Goal: Check status: Check status

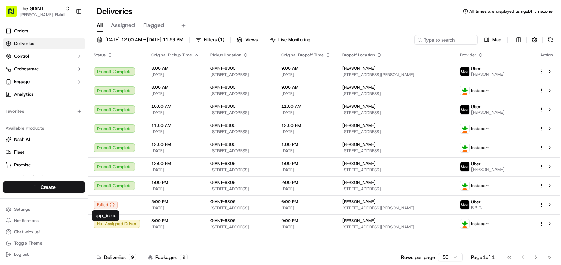
click at [109, 206] on div "Failed" at bounding box center [106, 204] width 24 height 8
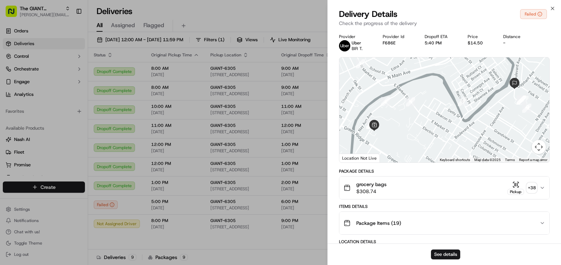
click at [528, 12] on div "Failed" at bounding box center [533, 14] width 27 height 10
click at [447, 251] on button "See details" at bounding box center [445, 254] width 29 height 10
click at [553, 9] on icon "button" at bounding box center [552, 9] width 6 height 6
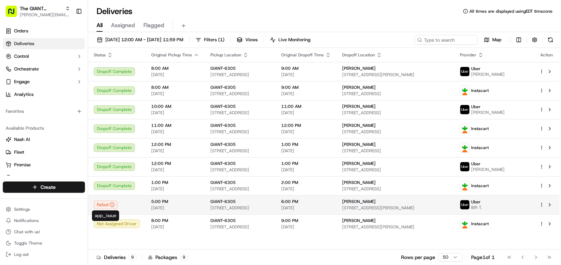
click at [112, 204] on icon at bounding box center [112, 204] width 5 height 5
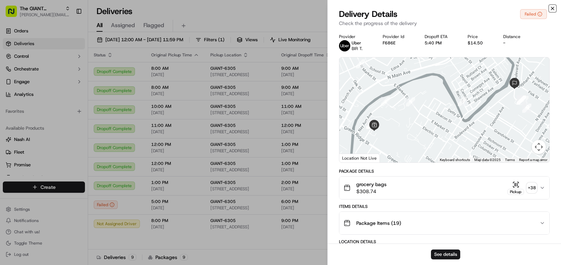
click at [552, 7] on icon "button" at bounding box center [552, 9] width 6 height 6
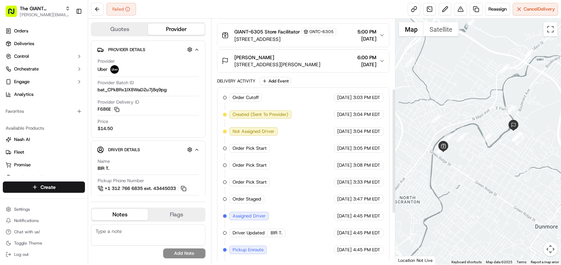
scroll to position [237, 0]
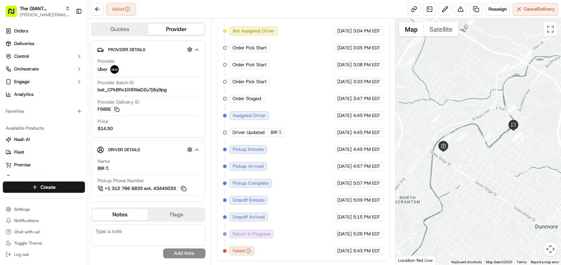
click at [257, 232] on span "Return In Progress" at bounding box center [251, 234] width 38 height 6
click at [241, 253] on span "Failed" at bounding box center [238, 251] width 12 height 6
click at [242, 230] on div "Return In Progress" at bounding box center [251, 234] width 44 height 8
click at [245, 208] on div "Order Cutoff The GIANT Company [DATE] 3:03 PM EDT Created (Sent To Provider) Ub…" at bounding box center [303, 124] width 160 height 262
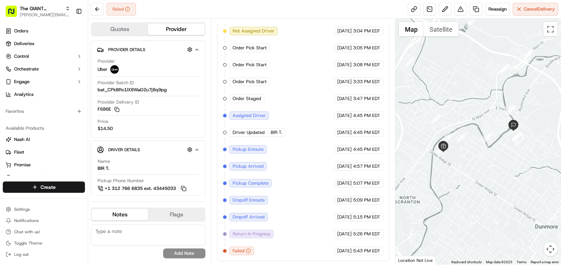
click at [248, 217] on span "Dropoff Arrived" at bounding box center [248, 217] width 32 height 6
click at [399, 32] on button "Map" at bounding box center [411, 29] width 25 height 14
click at [406, 30] on button "Map" at bounding box center [411, 29] width 25 height 14
click at [448, 33] on button "Satellite" at bounding box center [440, 29] width 35 height 14
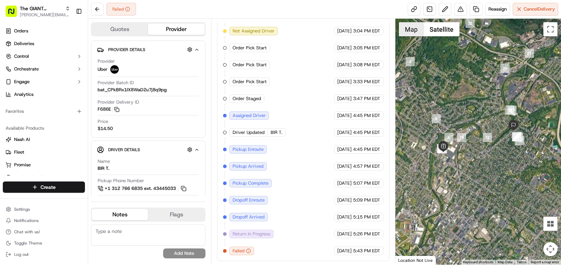
click at [410, 31] on button "Map" at bounding box center [411, 29] width 25 height 14
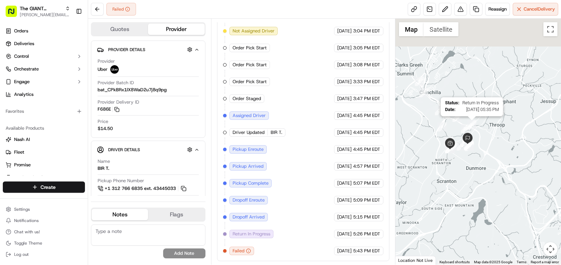
drag, startPoint x: 490, startPoint y: 60, endPoint x: 476, endPoint y: 119, distance: 61.6
click at [476, 119] on div "Status : Return In Progress Date : [DATE] 05:35 PM" at bounding box center [478, 142] width 166 height 246
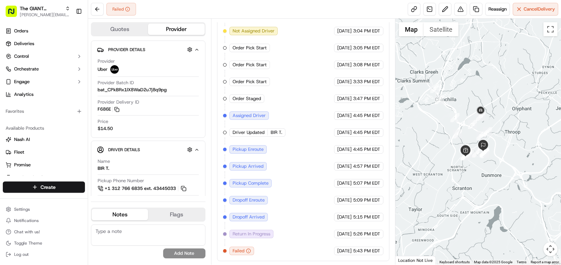
drag, startPoint x: 400, startPoint y: 106, endPoint x: 416, endPoint y: 114, distance: 17.8
click at [416, 114] on div at bounding box center [478, 142] width 166 height 246
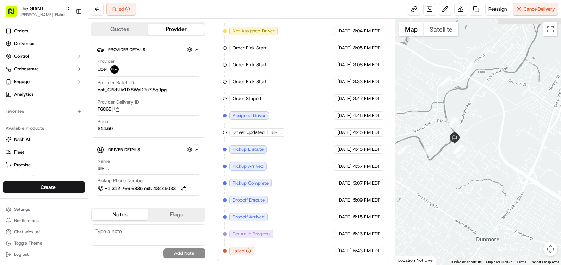
drag, startPoint x: 527, startPoint y: 170, endPoint x: 394, endPoint y: 91, distance: 155.1
click at [394, 91] on div "Quotes Provider Provider Details Hidden ( 3 ) Provider Uber Provider Batch ID b…" at bounding box center [324, 142] width 473 height 246
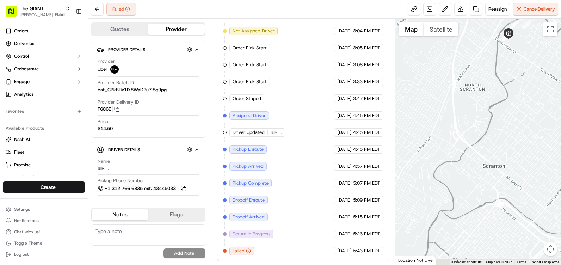
drag, startPoint x: 474, startPoint y: 152, endPoint x: 558, endPoint y: 60, distance: 125.2
click at [560, 56] on html "The GIANT Company [PERSON_NAME][EMAIL_ADDRESS][PERSON_NAME][DOMAIN_NAME] Toggle…" at bounding box center [280, 132] width 561 height 265
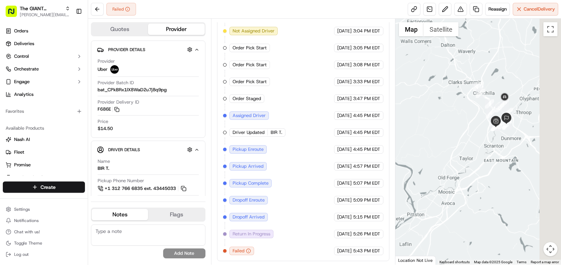
drag, startPoint x: 512, startPoint y: 110, endPoint x: 470, endPoint y: 156, distance: 62.8
click at [471, 158] on div at bounding box center [478, 142] width 166 height 246
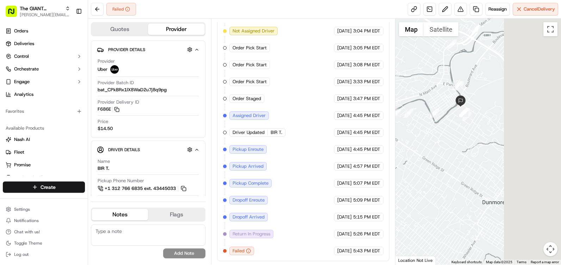
drag, startPoint x: 515, startPoint y: 77, endPoint x: 251, endPoint y: 174, distance: 281.0
click at [251, 174] on div "Quotes Provider Provider Details Hidden ( 3 ) Provider Uber Provider Batch ID b…" at bounding box center [324, 142] width 473 height 246
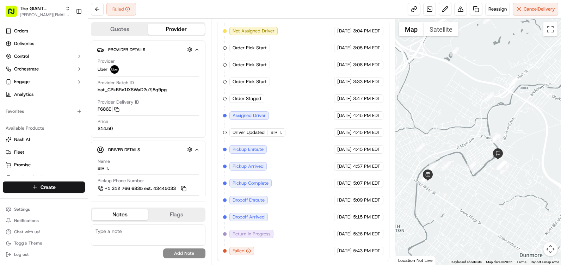
drag, startPoint x: 443, startPoint y: 176, endPoint x: 562, endPoint y: 207, distance: 122.3
click at [560, 207] on html "The GIANT Company [PERSON_NAME][EMAIL_ADDRESS][PERSON_NAME][DOMAIN_NAME] Toggle…" at bounding box center [280, 132] width 561 height 265
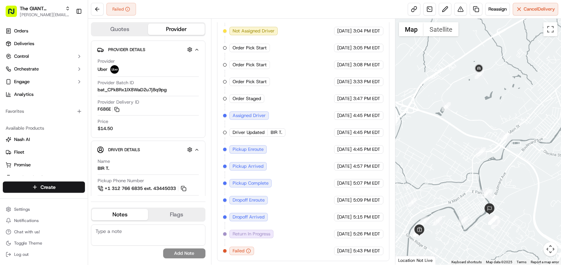
drag, startPoint x: 501, startPoint y: 148, endPoint x: 476, endPoint y: 160, distance: 28.0
click at [476, 160] on div at bounding box center [478, 142] width 166 height 246
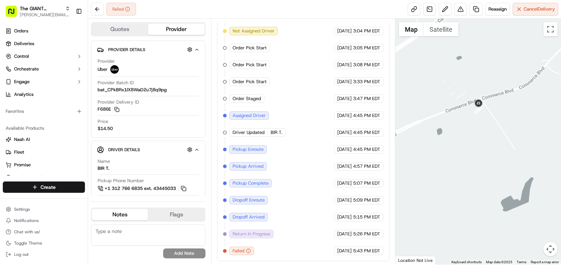
drag, startPoint x: 477, startPoint y: 84, endPoint x: 471, endPoint y: 148, distance: 64.7
click at [471, 148] on div at bounding box center [478, 142] width 166 height 246
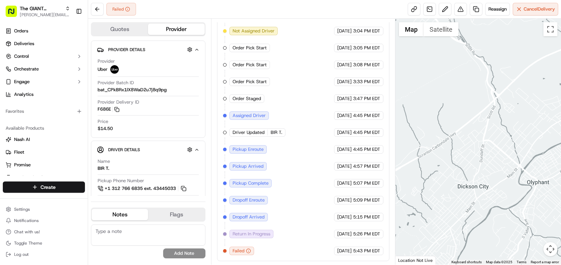
drag, startPoint x: 536, startPoint y: 125, endPoint x: 499, endPoint y: 173, distance: 60.4
click at [499, 173] on div at bounding box center [478, 142] width 166 height 246
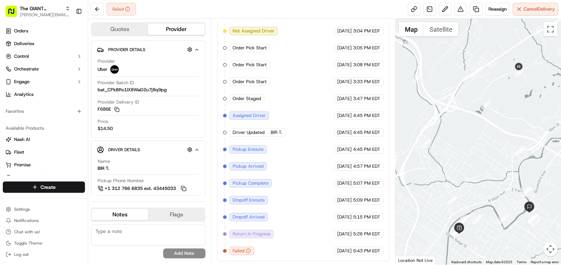
drag, startPoint x: 478, startPoint y: 185, endPoint x: 552, endPoint y: 108, distance: 106.6
click at [552, 108] on div at bounding box center [478, 142] width 166 height 246
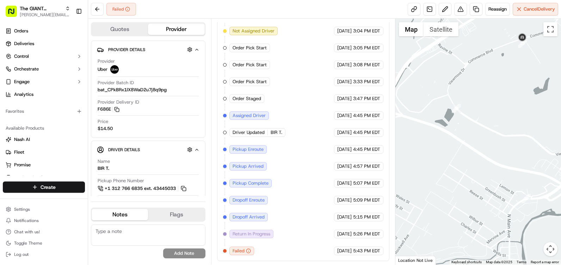
drag, startPoint x: 429, startPoint y: 96, endPoint x: 448, endPoint y: 114, distance: 26.4
click at [448, 114] on div at bounding box center [478, 142] width 166 height 246
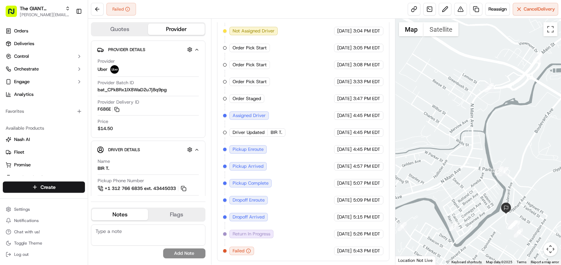
drag, startPoint x: 529, startPoint y: 115, endPoint x: 490, endPoint y: 1, distance: 120.5
click at [490, 1] on div "Failed Reassign Cancel Delivery Quotes Provider Provider Details Hidden ( 3 ) P…" at bounding box center [324, 132] width 473 height 265
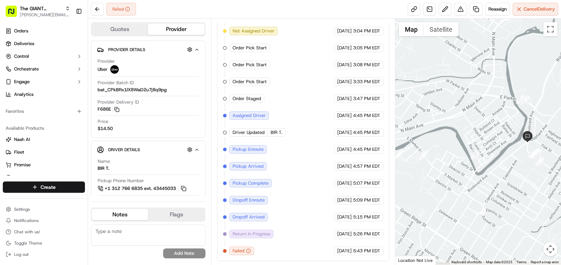
drag, startPoint x: 489, startPoint y: 148, endPoint x: 511, endPoint y: 81, distance: 71.1
click at [511, 81] on div at bounding box center [478, 142] width 166 height 246
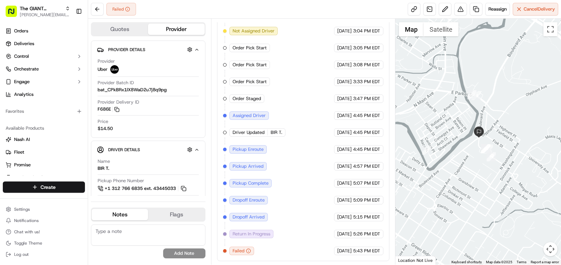
drag, startPoint x: 500, startPoint y: 143, endPoint x: 465, endPoint y: 129, distance: 37.3
click at [466, 137] on div at bounding box center [478, 142] width 166 height 246
click at [492, 148] on img "14" at bounding box center [487, 148] width 9 height 9
click at [250, 250] on icon "button" at bounding box center [248, 250] width 5 height 5
click at [247, 248] on icon "button" at bounding box center [248, 250] width 5 height 5
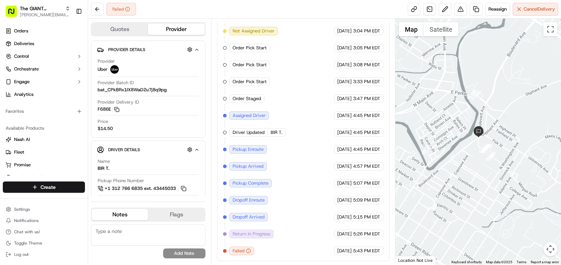
click at [250, 248] on div "Failed" at bounding box center [241, 251] width 25 height 8
click at [246, 250] on circle "button" at bounding box center [248, 251] width 4 height 4
click at [249, 251] on icon "button" at bounding box center [248, 250] width 5 height 5
